Goal: Find specific page/section: Find specific page/section

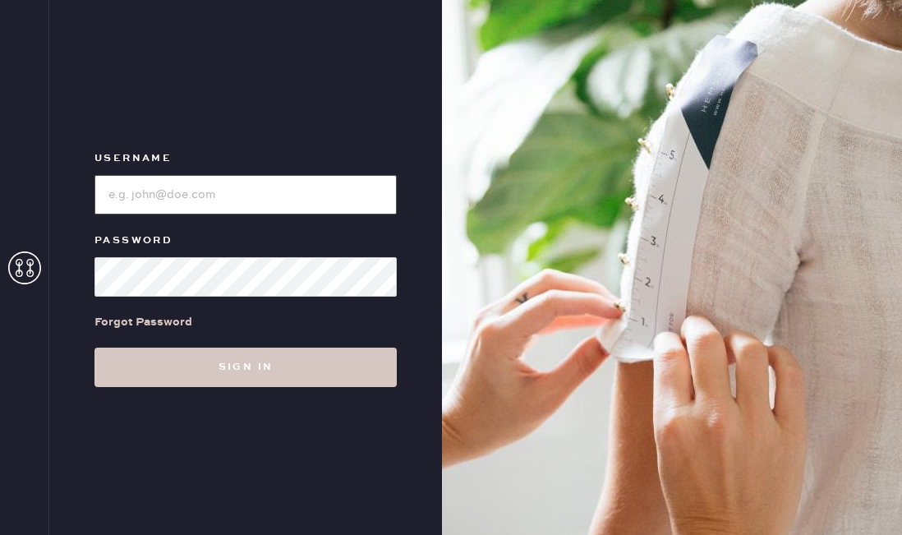
type input "reformationaventuramiami"
click at [315, 326] on div "Forgot Password" at bounding box center [245, 322] width 302 height 51
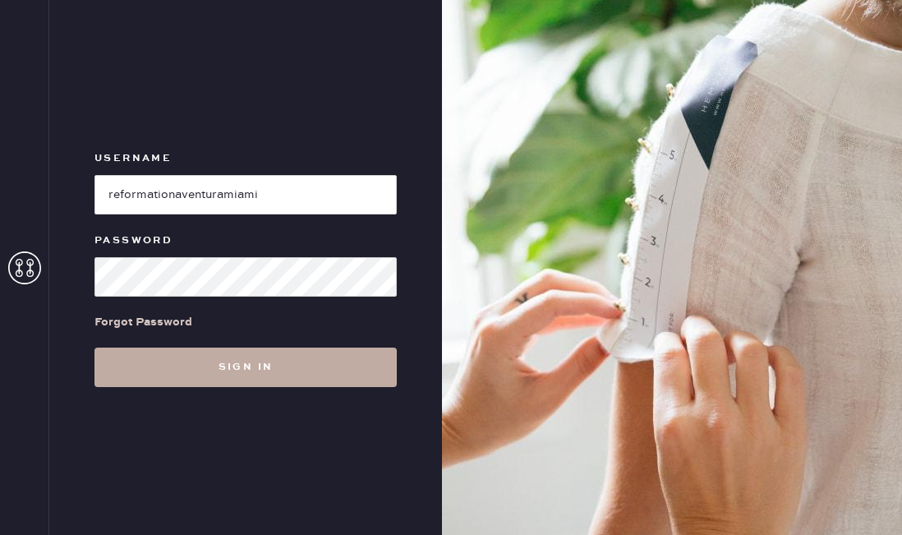
click at [297, 364] on button "Sign in" at bounding box center [245, 367] width 302 height 39
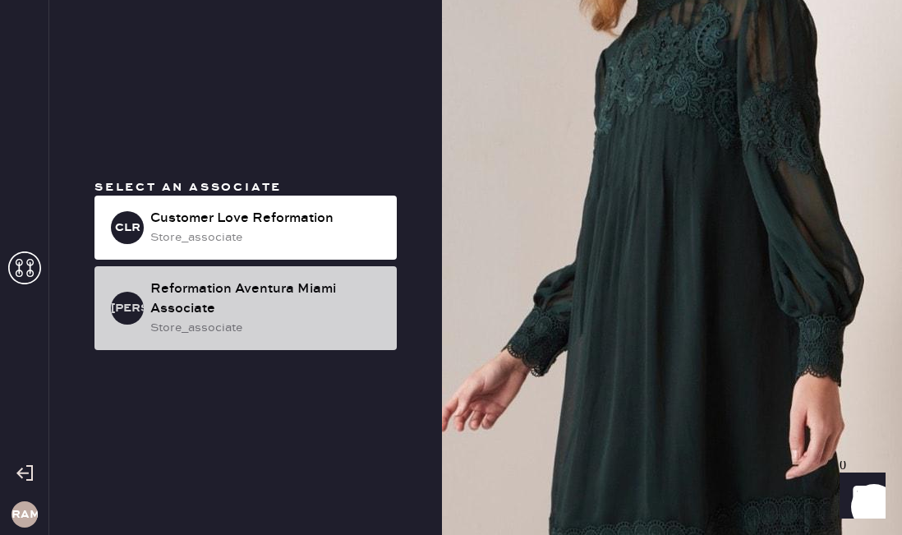
click at [248, 285] on div "Reformation Aventura Miami Associate" at bounding box center [266, 298] width 233 height 39
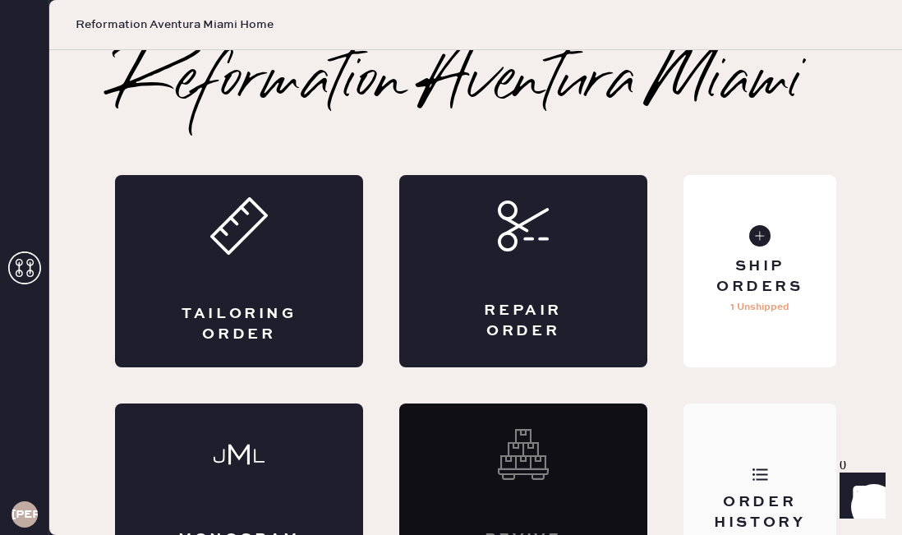
click at [749, 463] on div "Order History" at bounding box center [761, 499] width 154 height 192
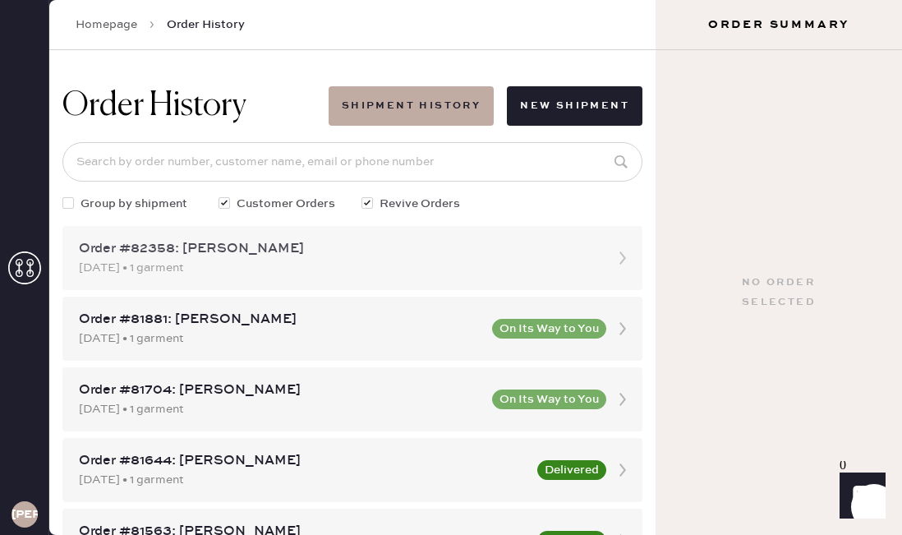
click at [164, 264] on div "[DATE] • 1 garment" at bounding box center [338, 268] width 518 height 18
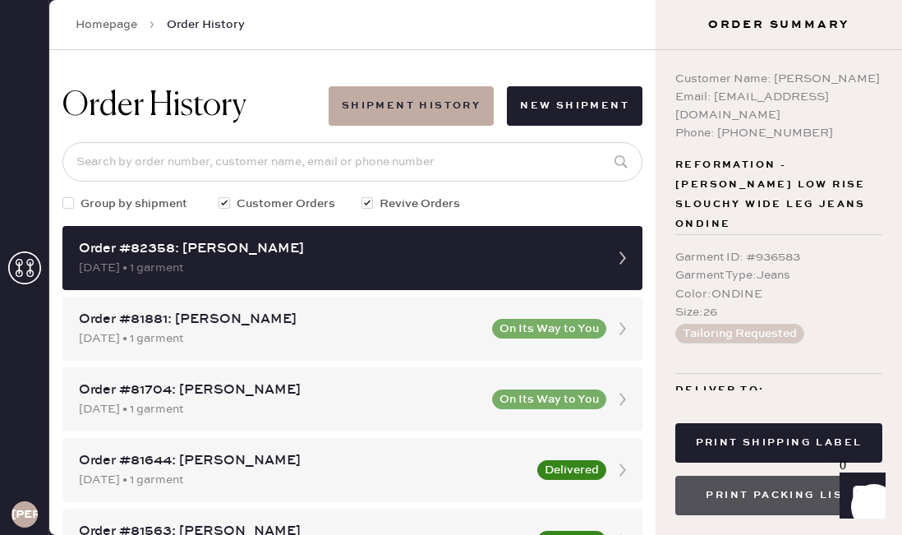
click at [804, 491] on button "Print Packing List" at bounding box center [778, 495] width 207 height 39
